Goal: Task Accomplishment & Management: Manage account settings

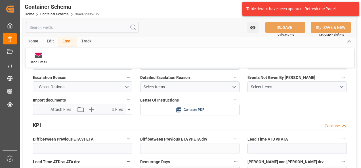
scroll to position [919, 0]
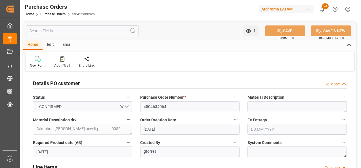
scroll to position [113, 0]
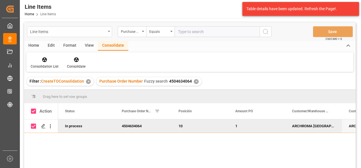
click at [106, 29] on div "Line Items" at bounding box center [69, 31] width 85 height 11
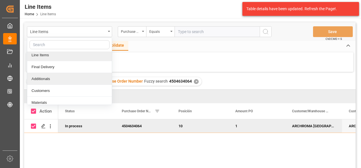
scroll to position [28, 0]
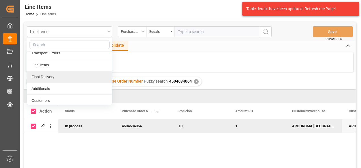
click at [65, 77] on div "Final Delivery" at bounding box center [69, 77] width 85 height 12
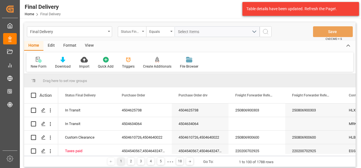
drag, startPoint x: 138, startPoint y: 33, endPoint x: 142, endPoint y: 34, distance: 3.6
click at [138, 32] on div "Status Final Delivery" at bounding box center [130, 31] width 19 height 7
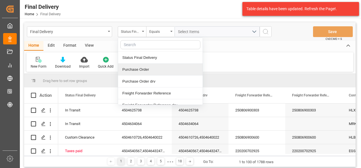
click at [147, 71] on div "Purchase Order" at bounding box center [160, 70] width 85 height 12
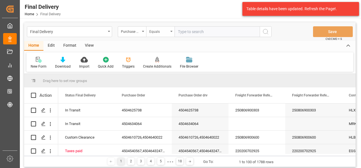
click at [161, 30] on div "Equals" at bounding box center [158, 31] width 19 height 7
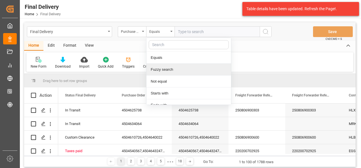
click at [171, 69] on div "Fuzzy search" at bounding box center [188, 70] width 85 height 12
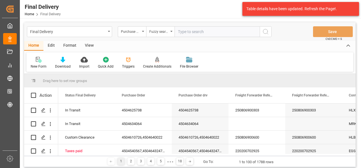
paste input "4504593715"
type input "4504593715"
click at [265, 30] on icon "search button" at bounding box center [265, 31] width 7 height 7
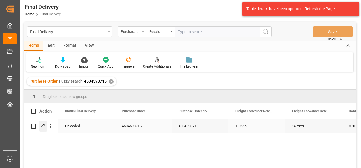
click at [44, 126] on polygon "Press SPACE to select this row." at bounding box center [43, 126] width 3 height 3
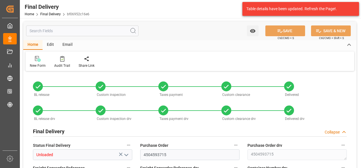
type input "3"
type input "[DATE]"
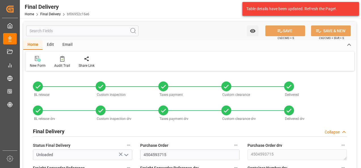
type input "[DATE]"
type input "08.08.2025 00:00"
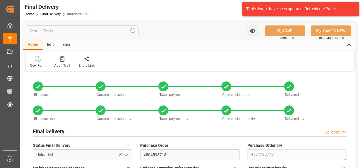
type input "08.08.2025 00:00"
type input "[DATE]"
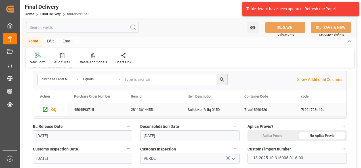
scroll to position [255, 0]
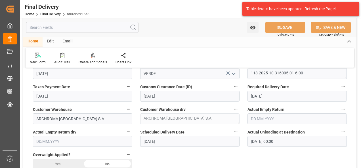
click at [258, 138] on input "08.08.2025 00:00" at bounding box center [296, 141] width 99 height 11
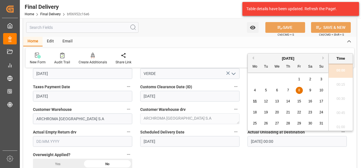
click at [256, 102] on span "11" at bounding box center [255, 102] width 4 height 4
type input "[DATE] 00:00"
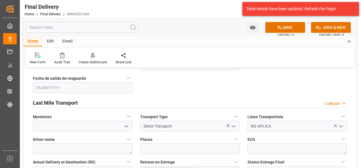
scroll to position [454, 0]
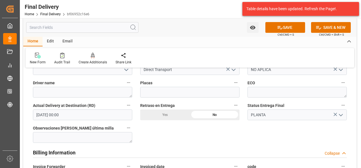
click at [59, 113] on input "08.08.2025 00:00" at bounding box center [82, 115] width 99 height 11
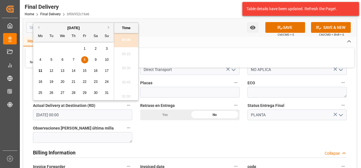
click at [41, 70] on span "11" at bounding box center [40, 71] width 4 height 4
type input "[DATE] 00:00"
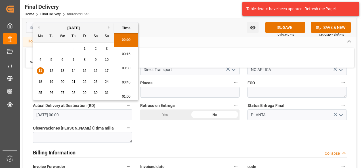
click at [166, 139] on div "BL release Custom inspection Taxes payment Custom clearance Delivered BL releas…" at bounding box center [189, 44] width 333 height 850
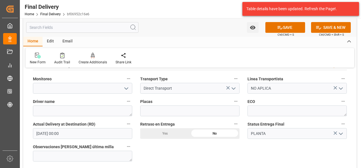
scroll to position [397, 0]
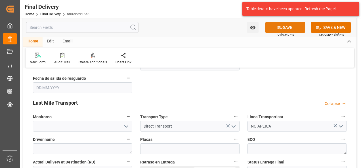
click at [281, 29] on icon at bounding box center [280, 28] width 6 height 6
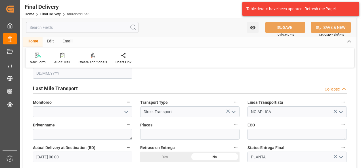
scroll to position [425, 0]
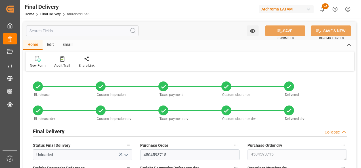
type input "3"
type input "[DATE]"
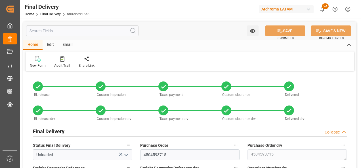
type input "[DATE]"
type input "[DATE] 00:00"
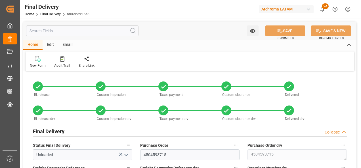
type input "[DATE] 00:00"
type input "[DATE]"
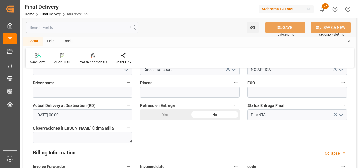
scroll to position [454, 0]
